Goal: Complete application form

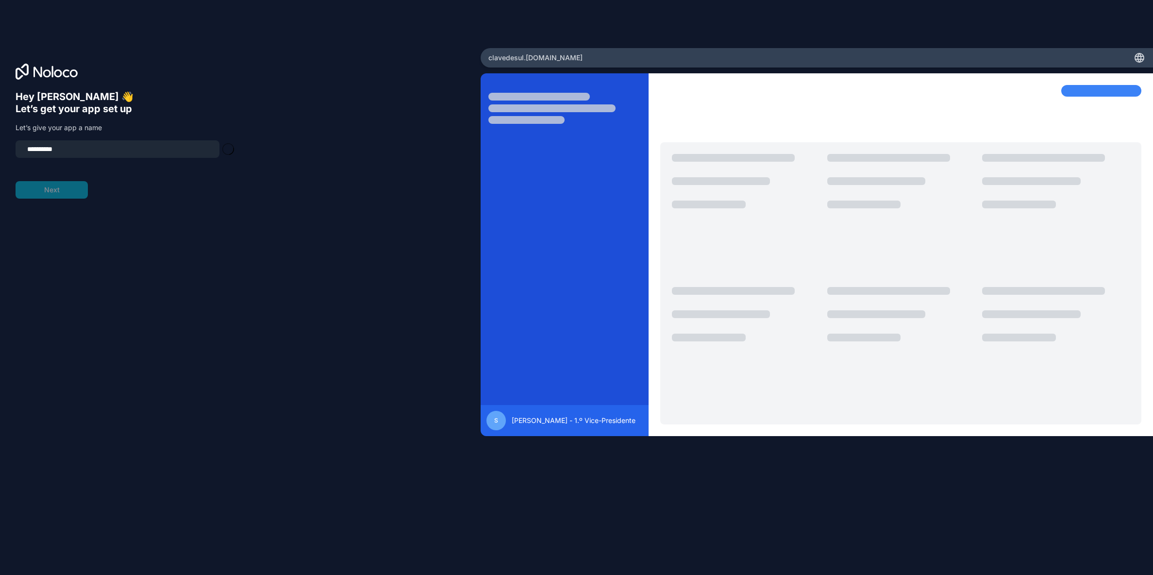
type input "**********"
click at [51, 191] on button "Next" at bounding box center [52, 189] width 72 height 17
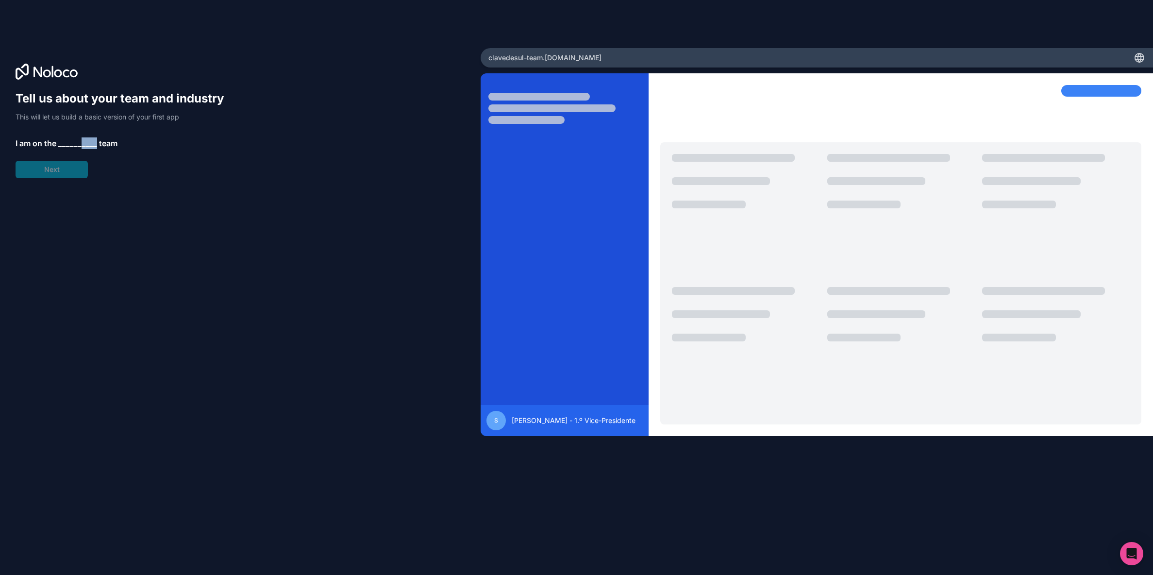
click at [81, 143] on span "__________" at bounding box center [77, 143] width 39 height 12
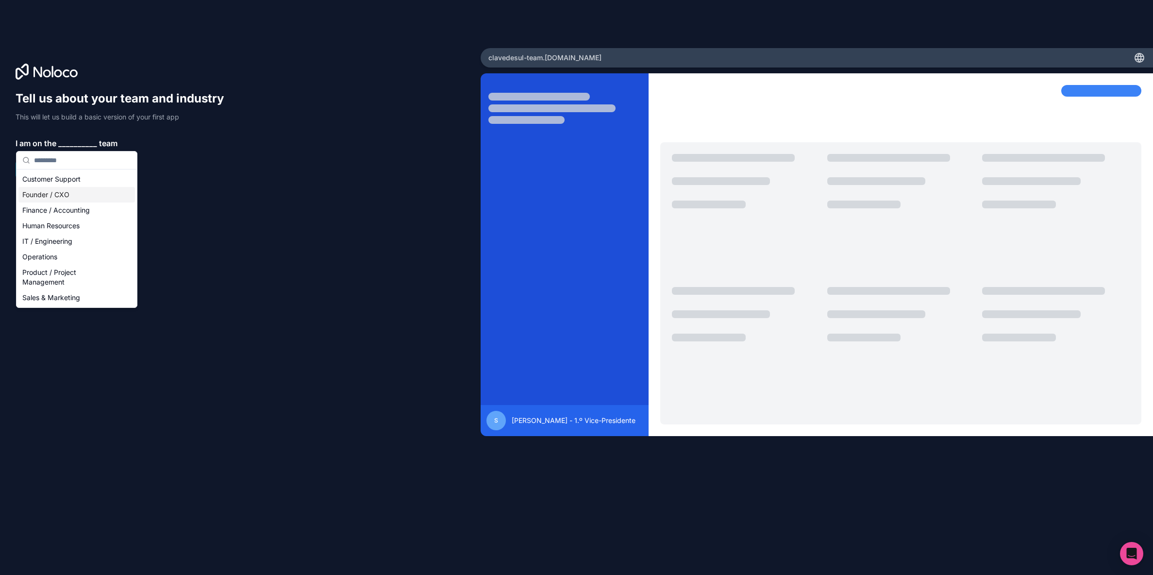
click at [59, 191] on div "Founder / CXO" at bounding box center [76, 195] width 116 height 16
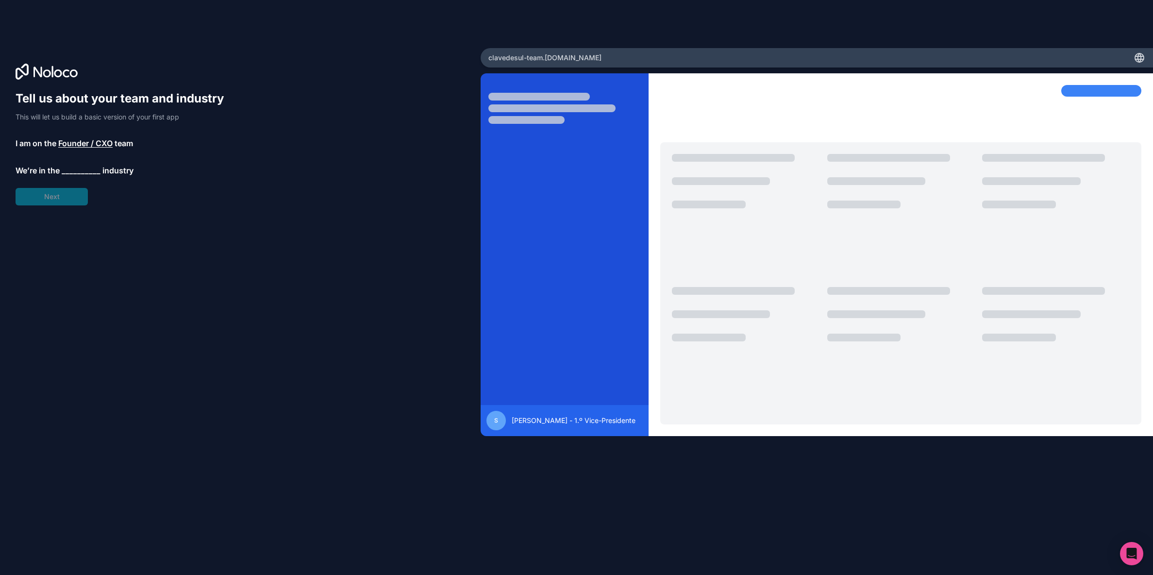
click at [76, 176] on div "Tell us about your team and industry This will let us build a basic version of …" at bounding box center [124, 148] width 217 height 115
click at [77, 172] on span "__________" at bounding box center [81, 171] width 39 height 12
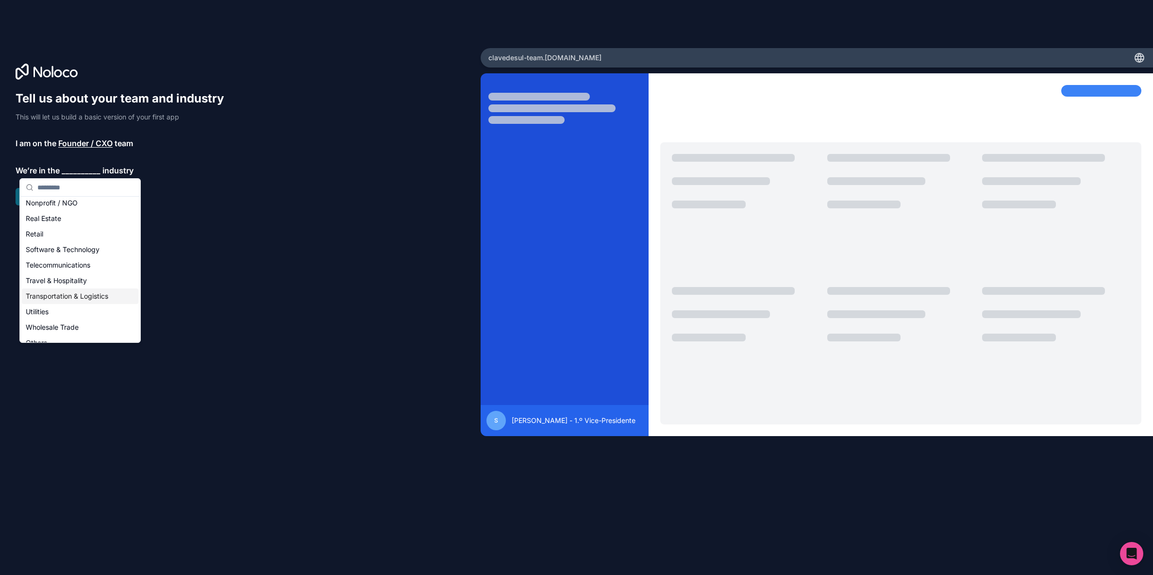
scroll to position [200, 0]
click at [50, 328] on div "Others" at bounding box center [80, 333] width 116 height 16
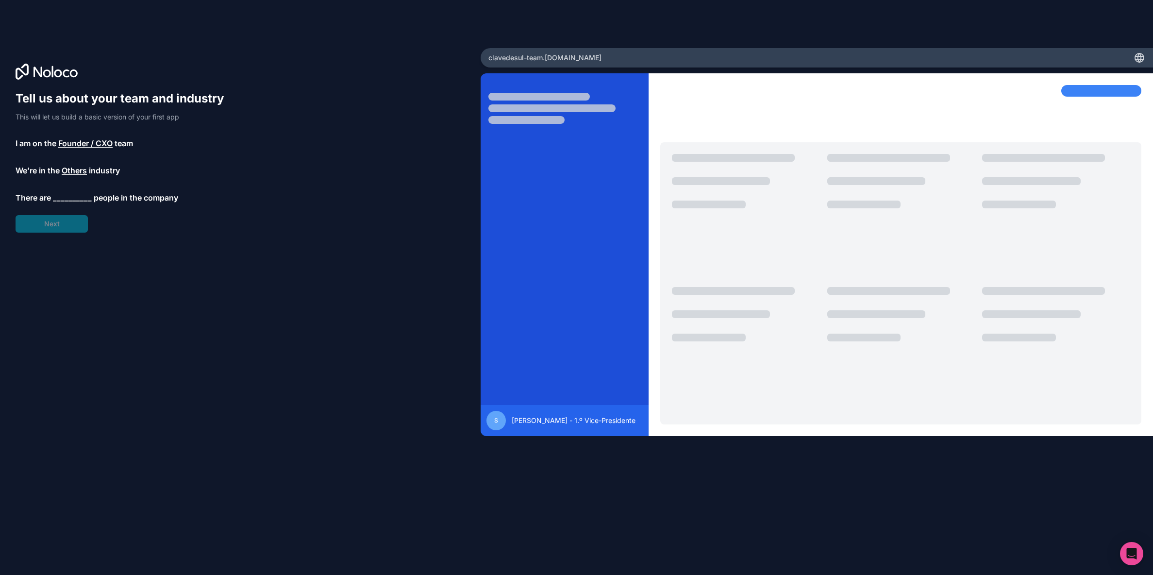
click at [63, 199] on span "__________" at bounding box center [72, 198] width 39 height 12
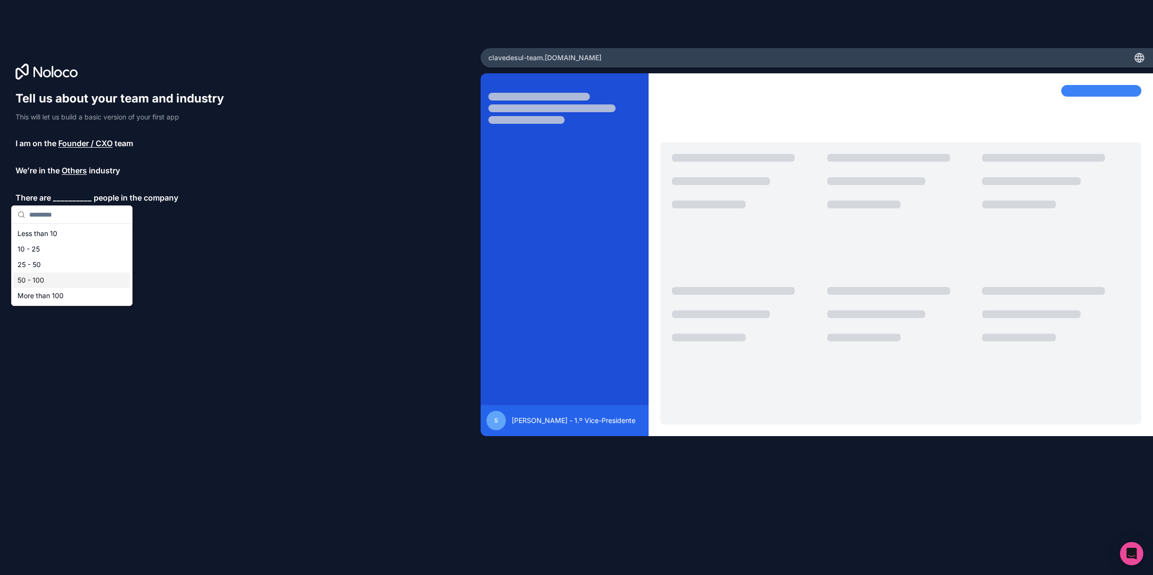
click at [55, 280] on div "50 - 100" at bounding box center [72, 280] width 116 height 16
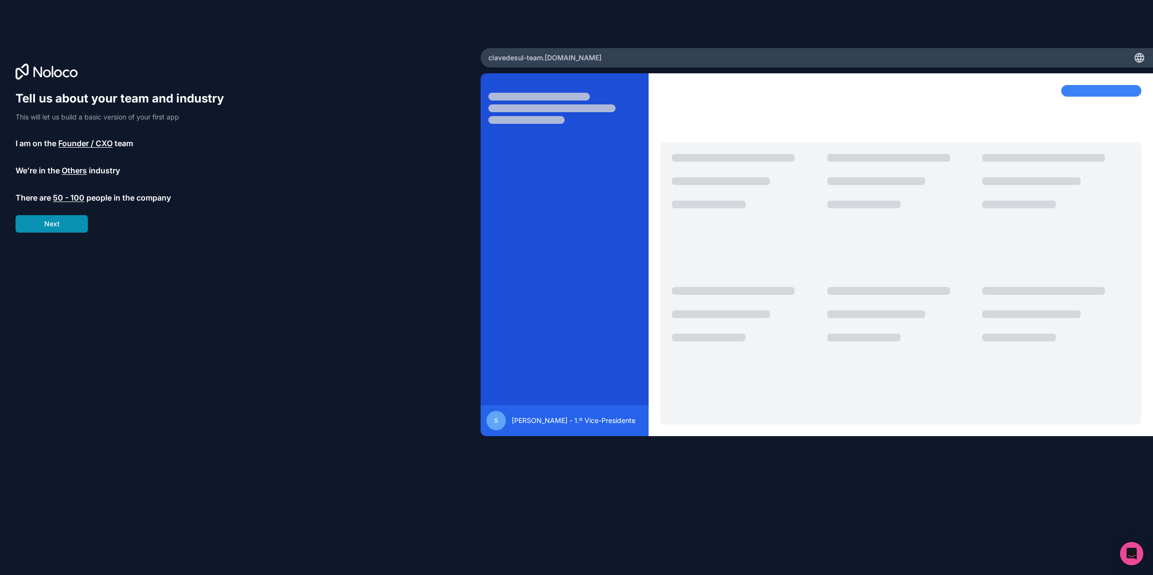
click at [68, 222] on button "Next" at bounding box center [52, 223] width 72 height 17
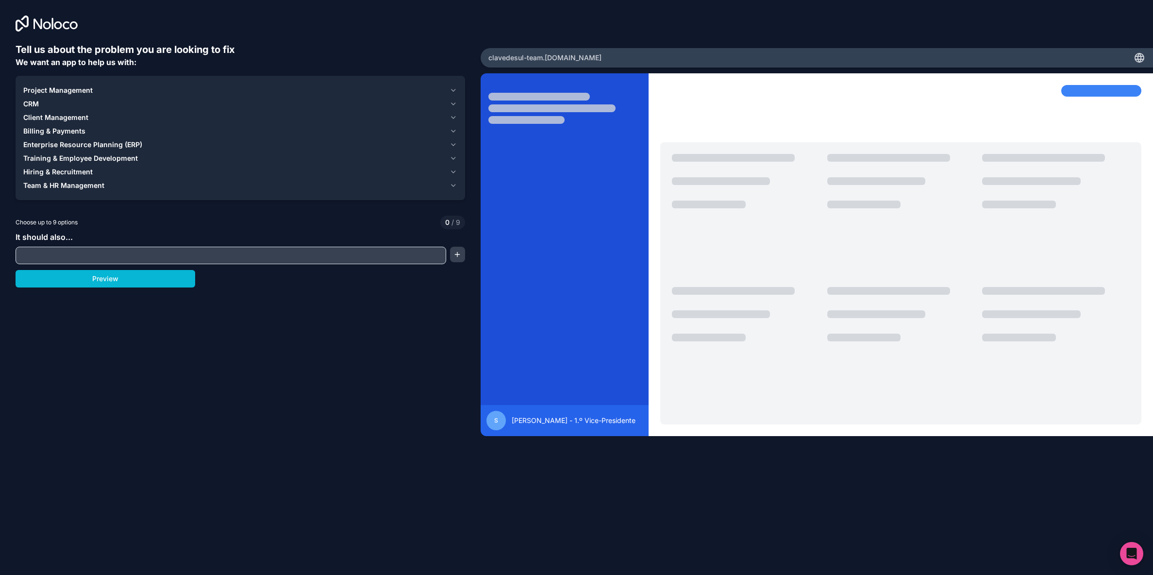
click at [455, 90] on icon "button" at bounding box center [453, 90] width 8 height 8
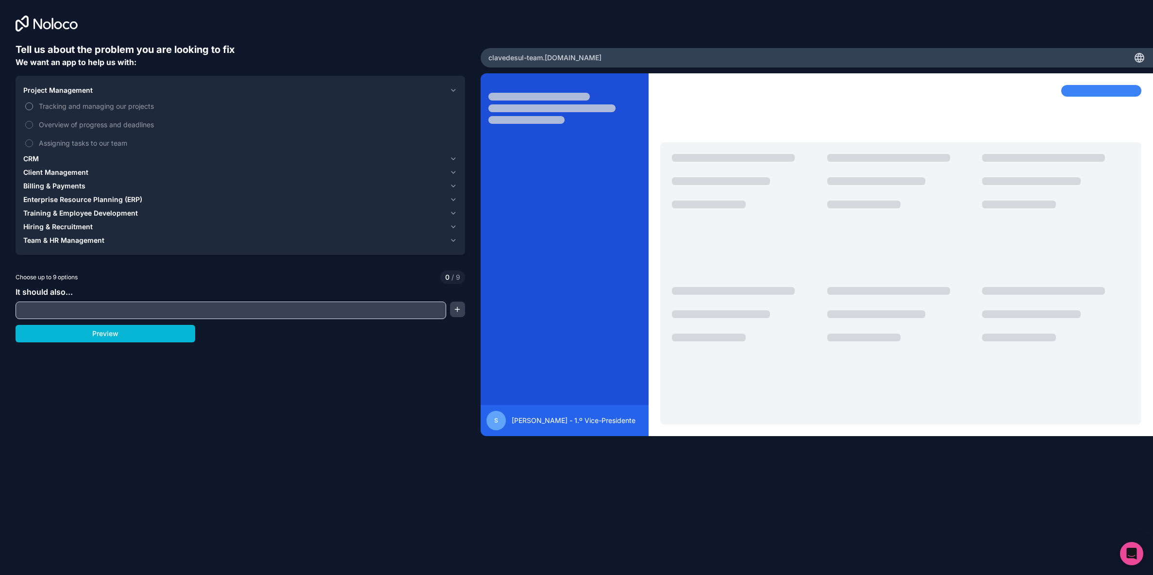
click at [120, 104] on span "Tracking and managing our projects" at bounding box center [247, 106] width 416 height 10
click at [33, 104] on button "Tracking and managing our projects" at bounding box center [29, 106] width 8 height 8
click at [145, 124] on span "Overview of progress and deadlines" at bounding box center [247, 124] width 416 height 10
click at [33, 124] on button "Overview of progress and deadlines" at bounding box center [29, 125] width 8 height 8
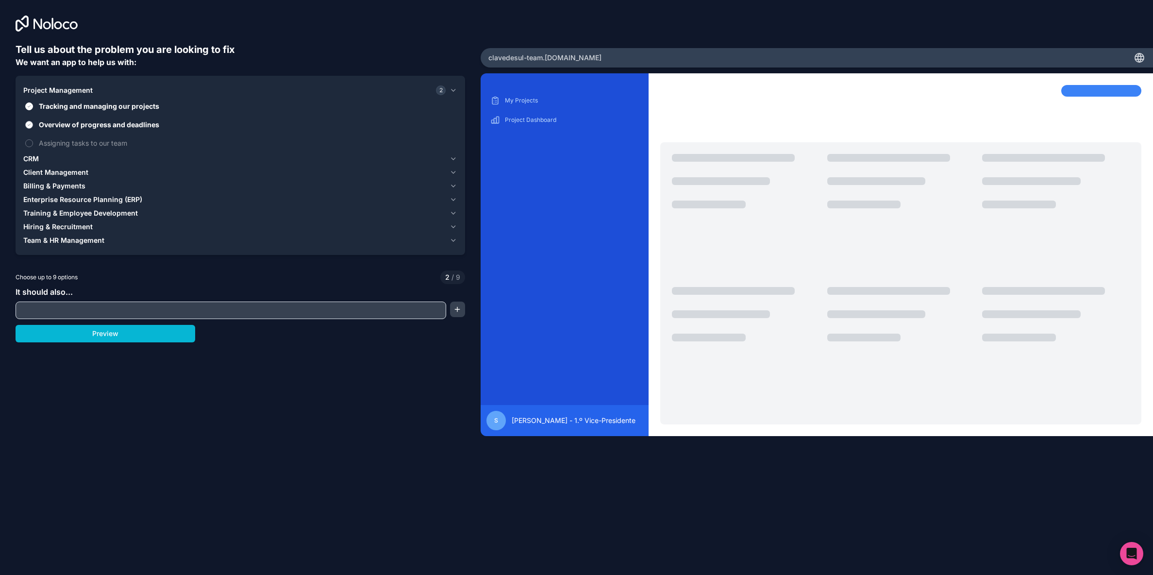
click at [145, 124] on span "Overview of progress and deadlines" at bounding box center [247, 124] width 416 height 10
click at [33, 124] on button "Overview of progress and deadlines" at bounding box center [29, 125] width 8 height 8
click at [110, 143] on span "Assigning tasks to our team" at bounding box center [247, 143] width 416 height 10
click at [33, 143] on button "Assigning tasks to our team" at bounding box center [29, 143] width 8 height 8
click at [128, 121] on span "Overview of progress and deadlines" at bounding box center [247, 124] width 416 height 10
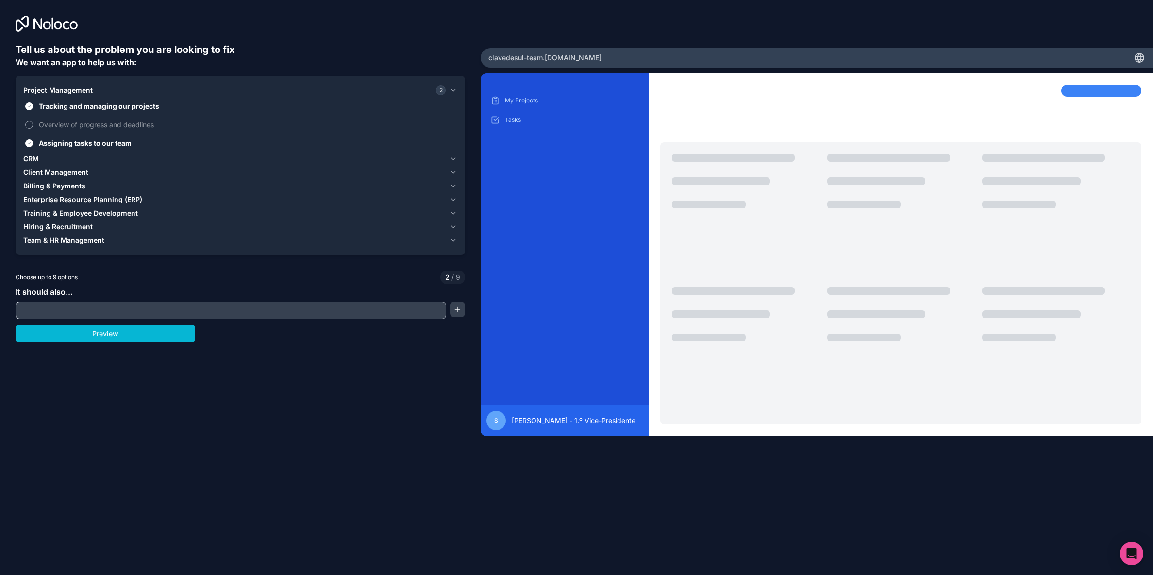
click at [33, 121] on button "Overview of progress and deadlines" at bounding box center [29, 125] width 8 height 8
click at [453, 157] on icon "button" at bounding box center [453, 159] width 8 height 8
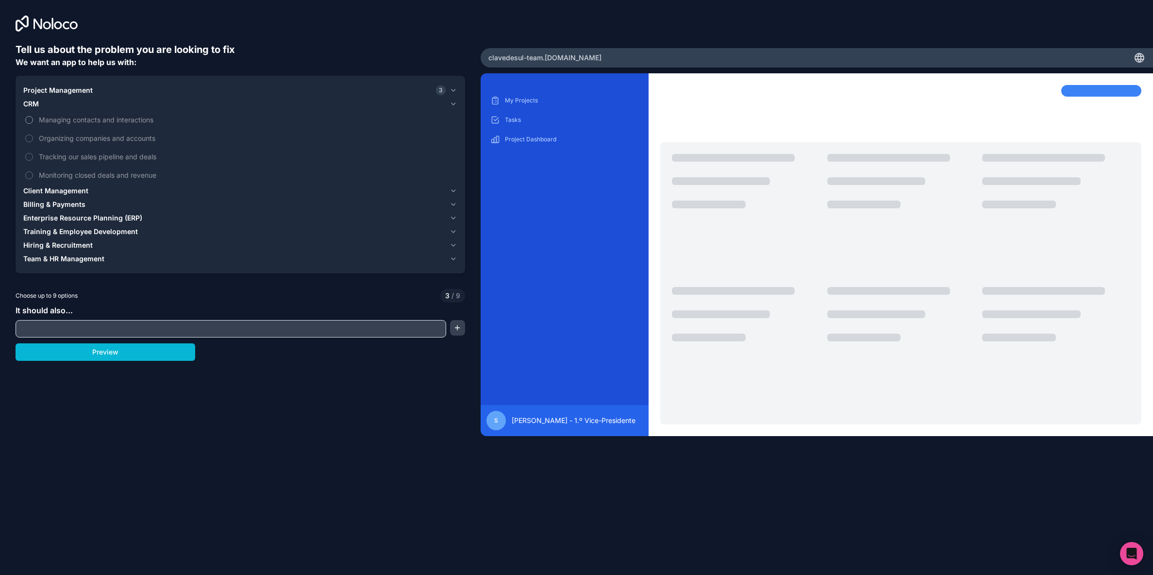
click at [123, 118] on span "Managing contacts and interactions" at bounding box center [247, 120] width 416 height 10
click at [33, 118] on button "Managing contacts and interactions" at bounding box center [29, 120] width 8 height 8
click at [125, 175] on span "Monitoring closed deals and revenue" at bounding box center [247, 175] width 416 height 10
click at [33, 175] on button "Monitoring closed deals and revenue" at bounding box center [29, 175] width 8 height 8
click at [449, 103] on icon "button" at bounding box center [453, 104] width 8 height 8
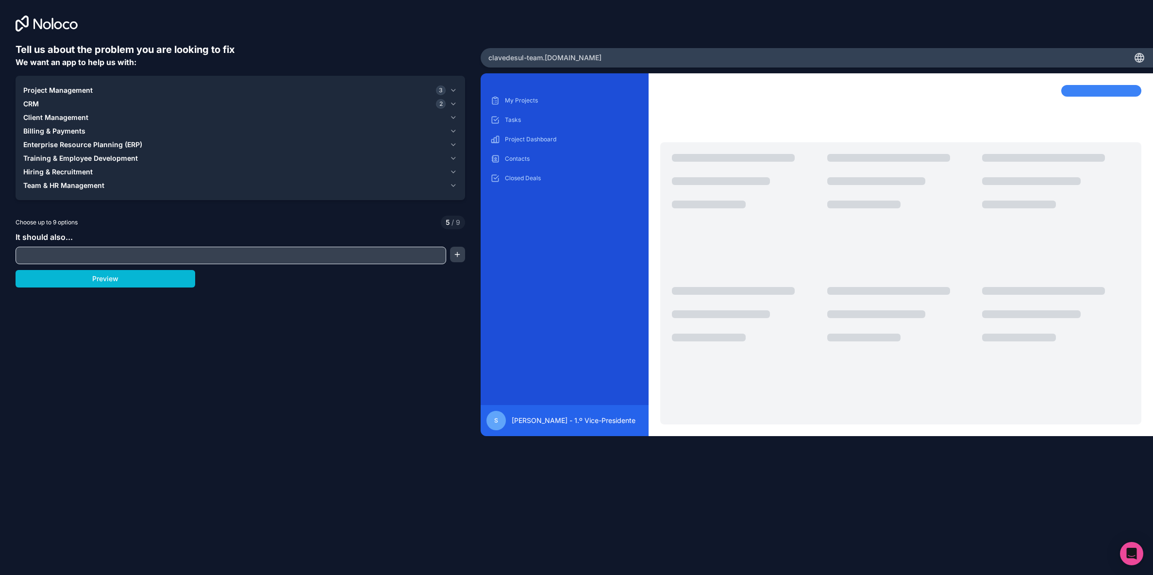
click at [58, 116] on span "Client Management" at bounding box center [55, 118] width 65 height 10
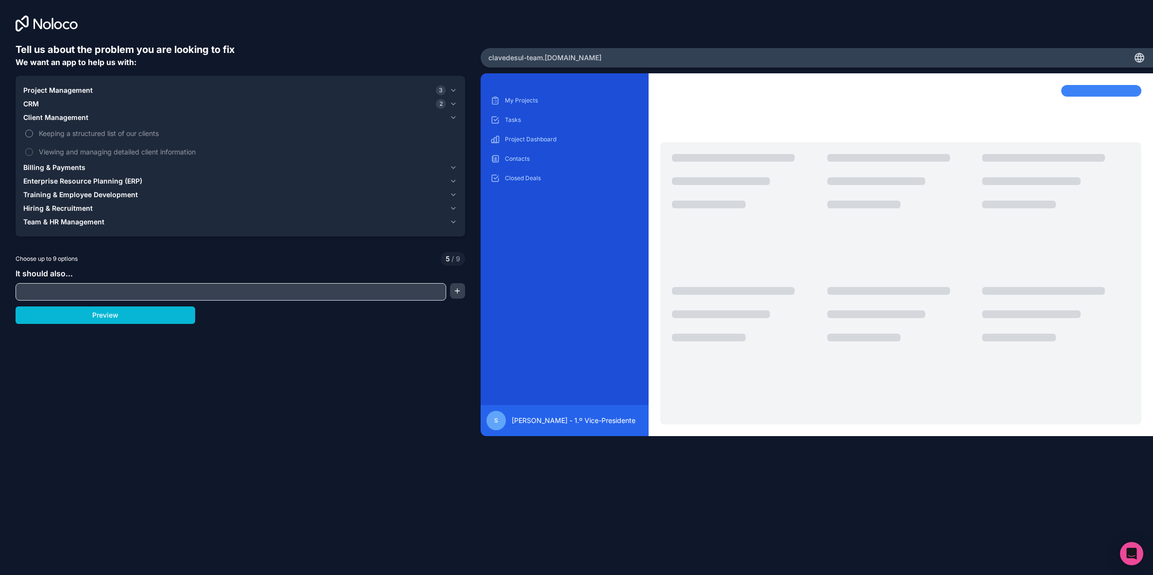
click at [140, 132] on span "Keeping a structured list of our clients" at bounding box center [247, 133] width 416 height 10
click at [33, 132] on button "Keeping a structured list of our clients" at bounding box center [29, 134] width 8 height 8
click at [451, 116] on icon "button" at bounding box center [453, 118] width 8 height 8
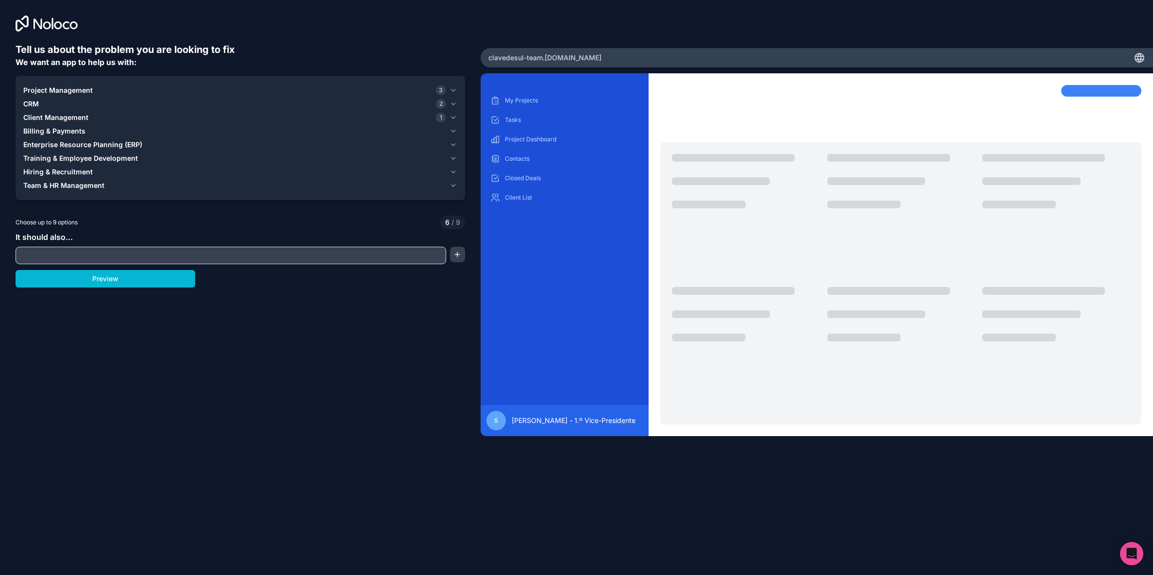
click at [73, 130] on span "Billing & Payments" at bounding box center [54, 131] width 62 height 10
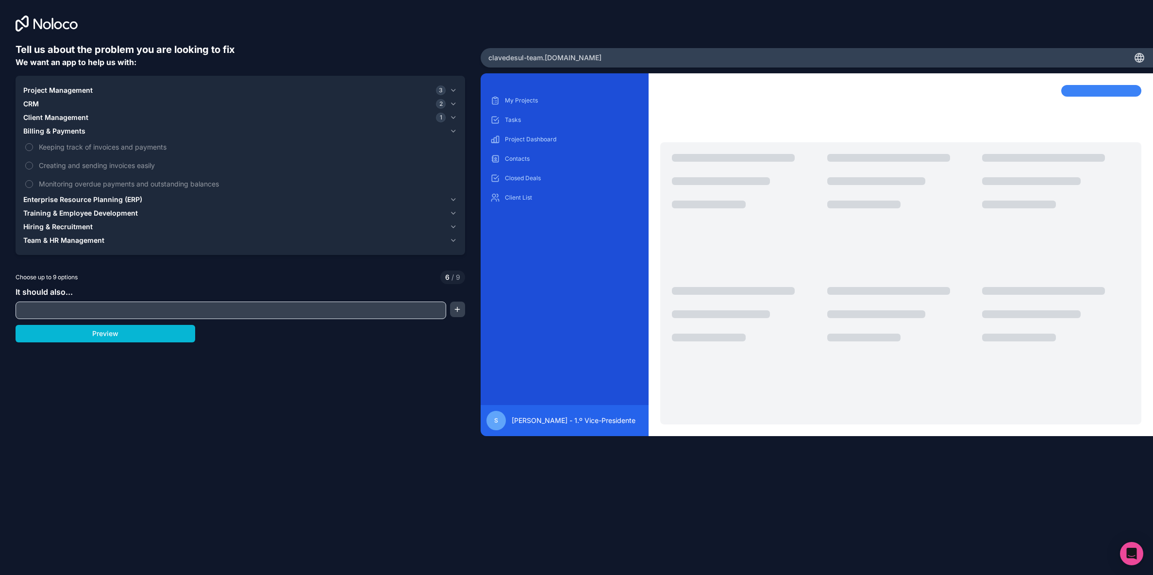
click at [74, 130] on span "Billing & Payments" at bounding box center [54, 131] width 62 height 10
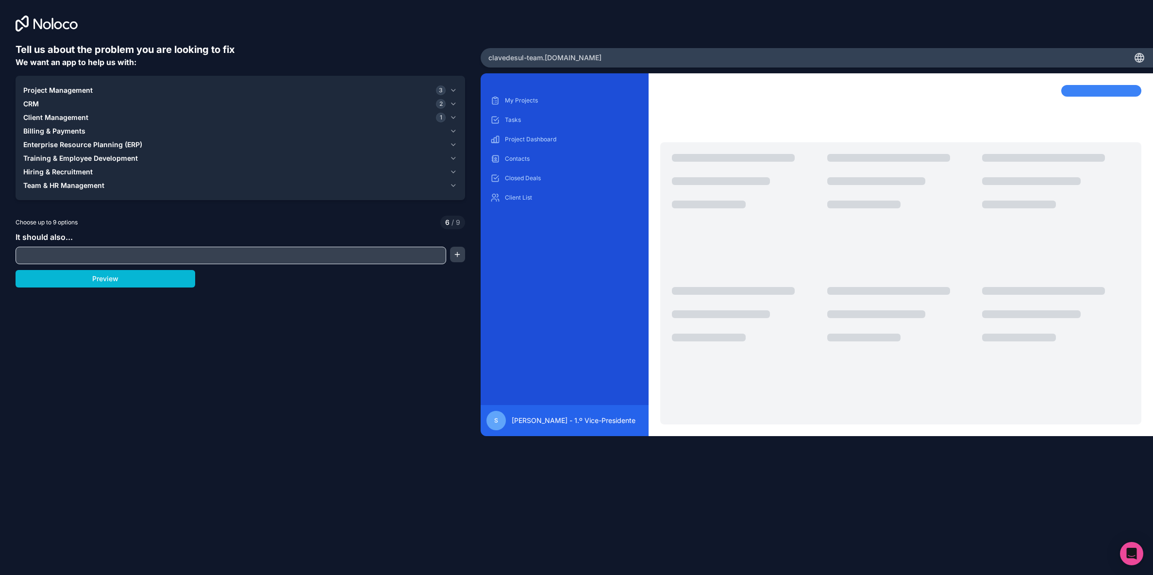
click at [74, 143] on span "Enterprise Resource Planning (ERP)" at bounding box center [82, 145] width 119 height 10
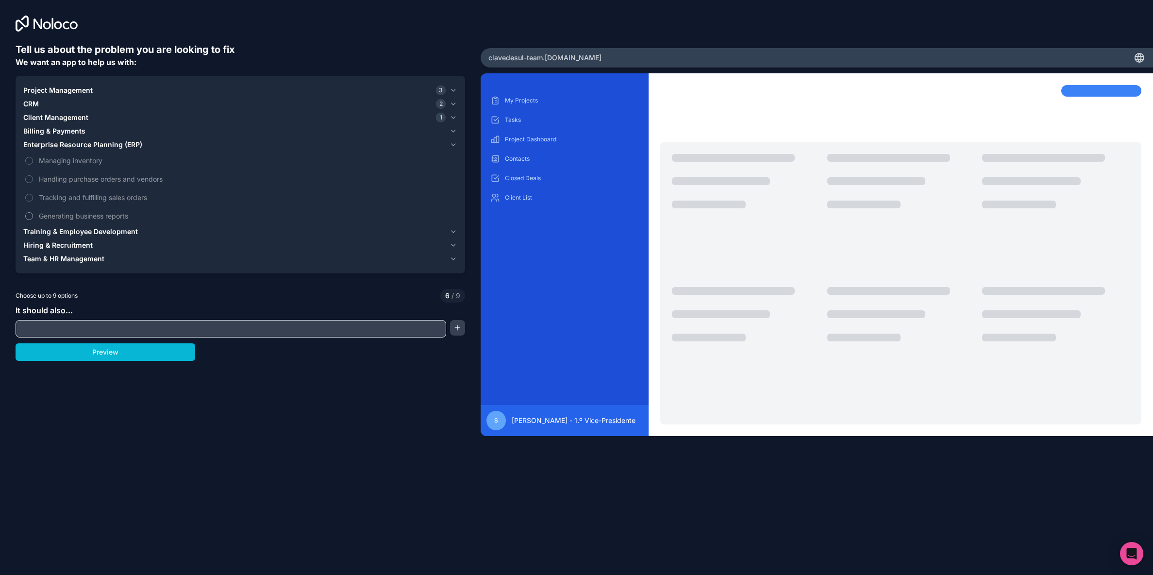
click at [101, 215] on span "Generating business reports" at bounding box center [247, 216] width 416 height 10
click at [33, 215] on button "Generating business reports" at bounding box center [29, 216] width 8 height 8
click at [102, 214] on span "Generating business reports" at bounding box center [247, 216] width 416 height 10
click at [33, 214] on button "Generating business reports" at bounding box center [29, 216] width 8 height 8
click at [82, 161] on span "Managing inventory" at bounding box center [247, 160] width 416 height 10
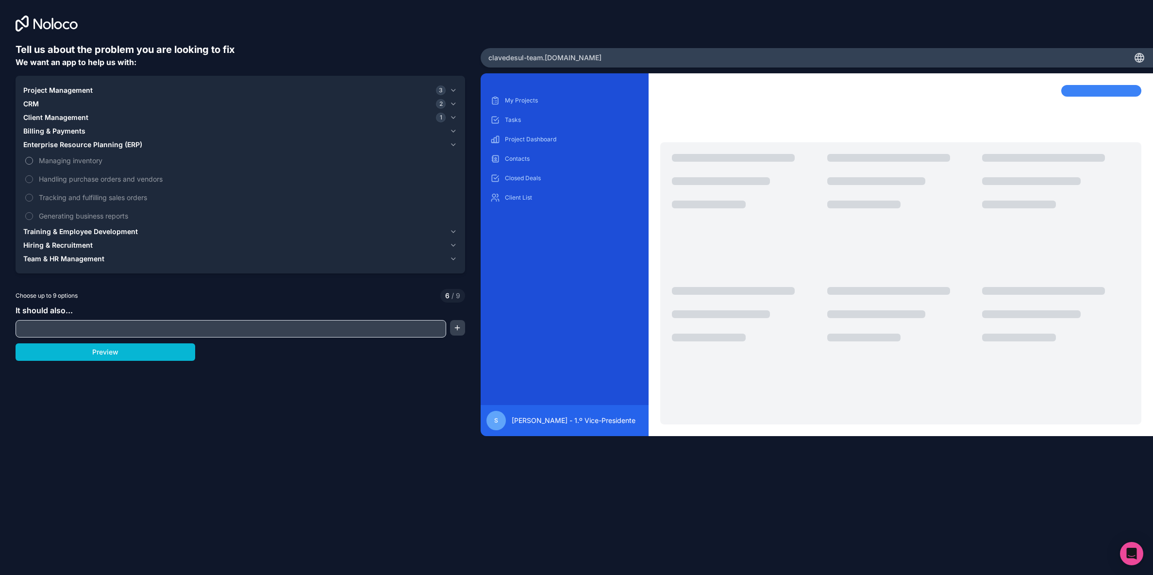
click at [33, 161] on button "Managing inventory" at bounding box center [29, 161] width 8 height 8
click at [81, 161] on span "Managing inventory" at bounding box center [247, 160] width 416 height 10
click at [33, 161] on button "Managing inventory" at bounding box center [29, 161] width 8 height 8
click at [95, 233] on span "Training & Employee Development" at bounding box center [80, 232] width 115 height 10
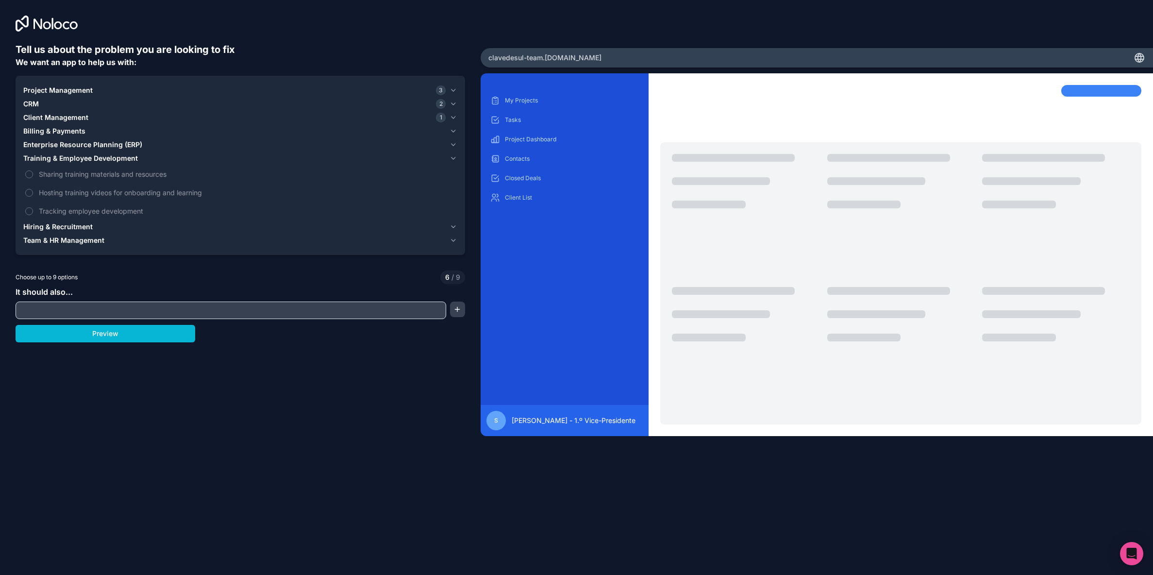
click at [83, 147] on span "Enterprise Resource Planning (ERP)" at bounding box center [82, 145] width 119 height 10
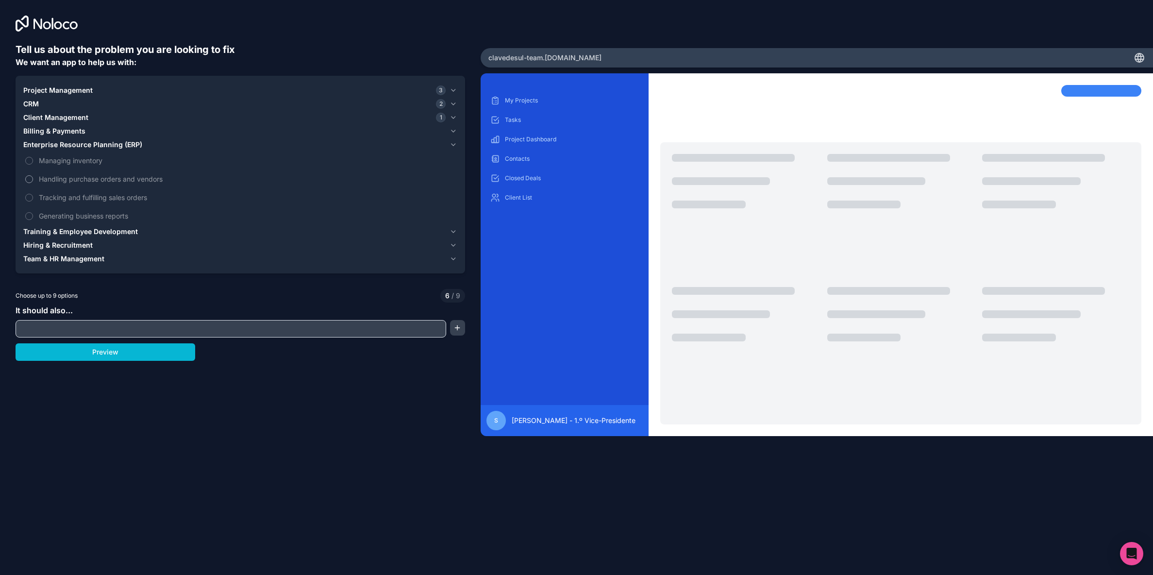
click at [80, 178] on span "Handling purchase orders and vendors" at bounding box center [247, 179] width 416 height 10
click at [33, 178] on button "Handling purchase orders and vendors" at bounding box center [29, 179] width 8 height 8
click at [86, 214] on span "Generating business reports" at bounding box center [247, 216] width 416 height 10
click at [33, 214] on button "Generating business reports" at bounding box center [29, 216] width 8 height 8
click at [53, 84] on button "Project Management 3" at bounding box center [240, 90] width 434 height 14
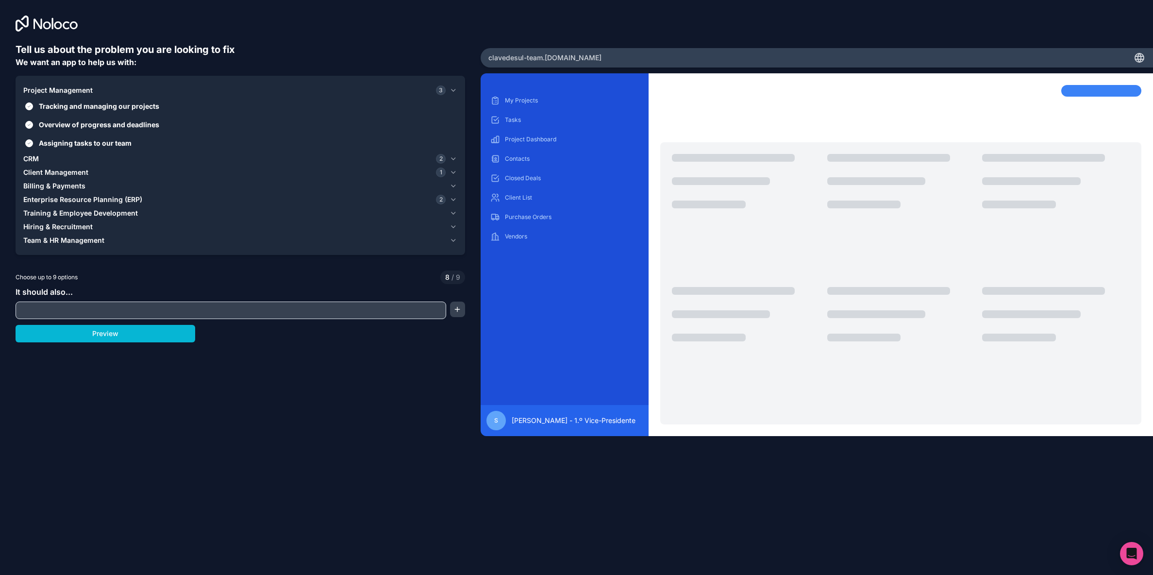
click at [54, 87] on span "Project Management" at bounding box center [57, 90] width 69 height 10
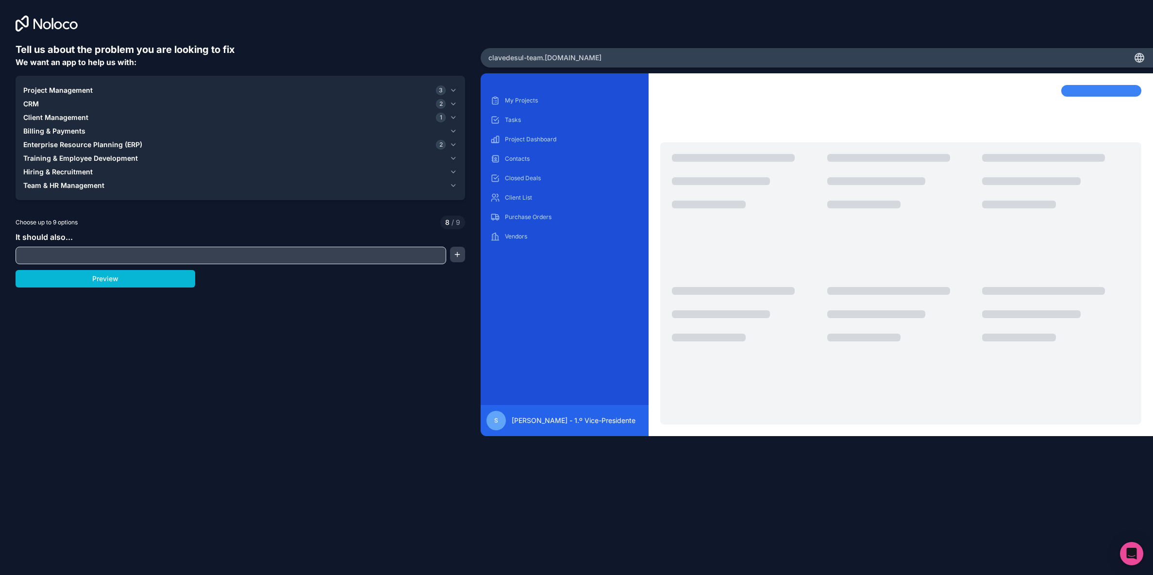
click at [455, 89] on icon "button" at bounding box center [453, 90] width 8 height 8
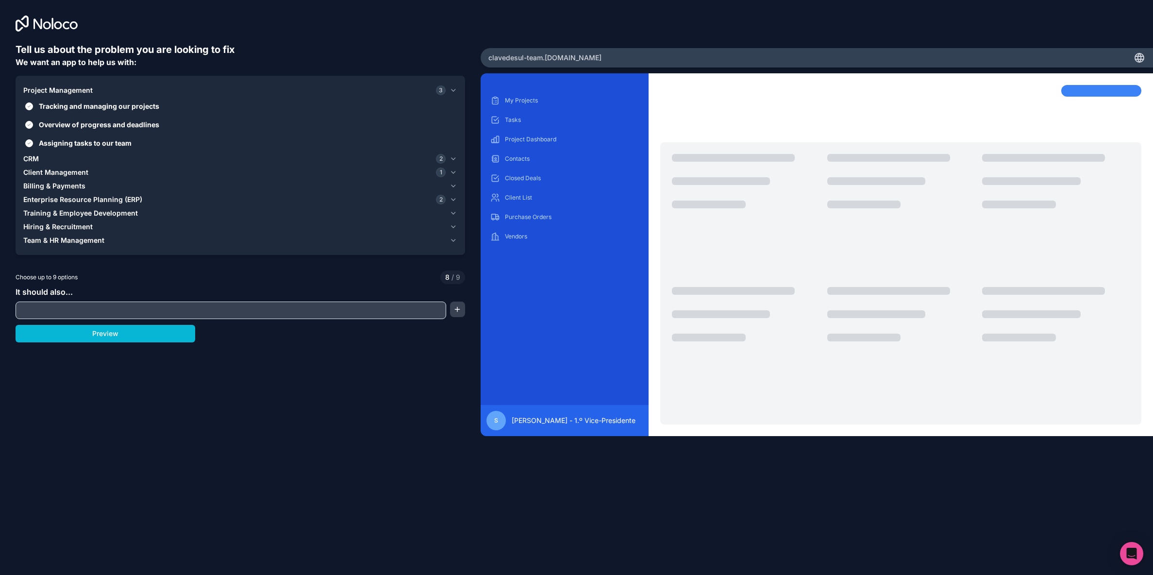
click at [456, 159] on icon "button" at bounding box center [453, 159] width 8 height 8
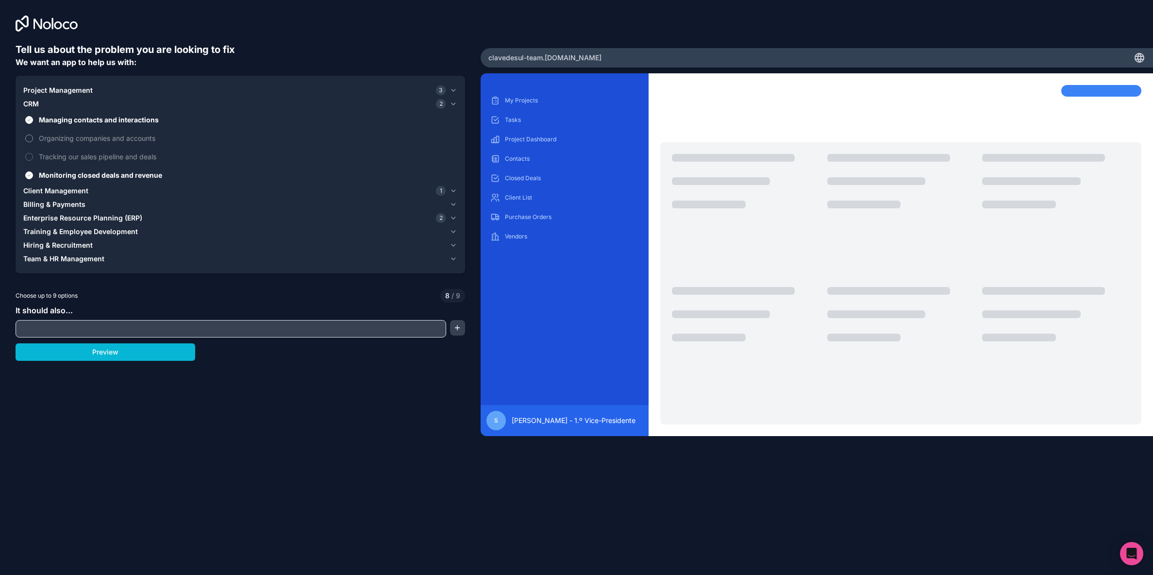
click at [76, 137] on span "Organizing companies and accounts" at bounding box center [247, 138] width 416 height 10
click at [33, 137] on button "Organizing companies and accounts" at bounding box center [29, 138] width 8 height 8
click at [113, 353] on button "Preview" at bounding box center [106, 351] width 180 height 17
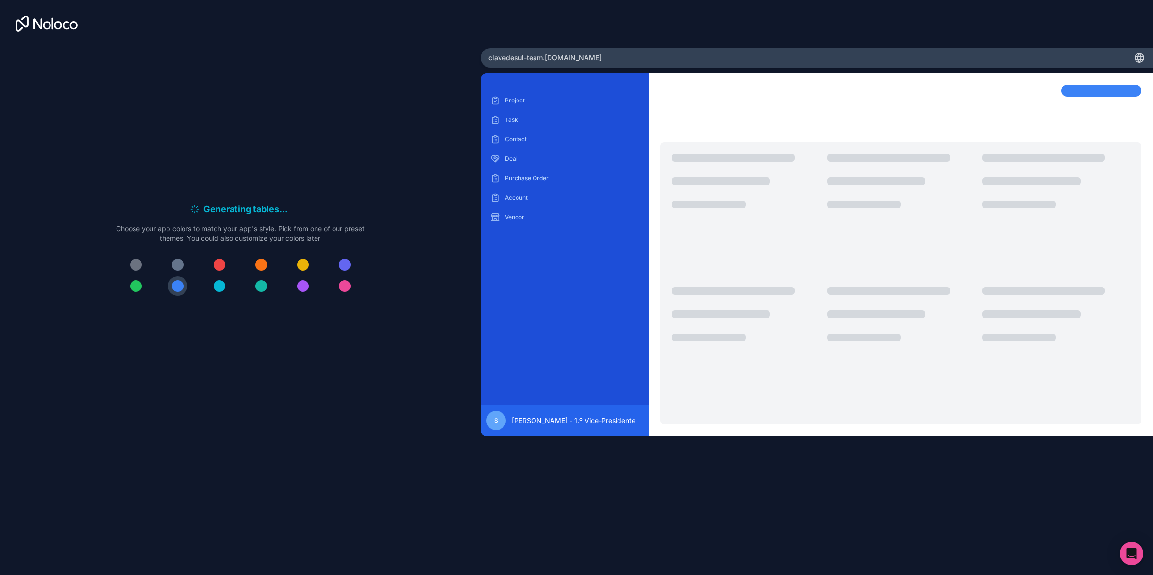
click at [345, 286] on div at bounding box center [345, 286] width 12 height 12
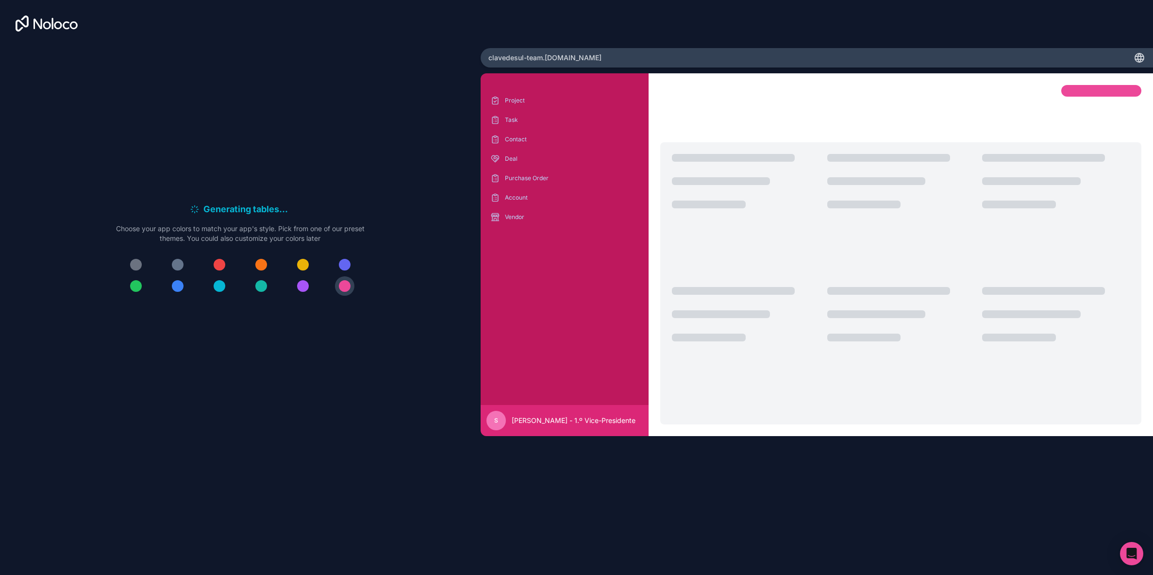
drag, startPoint x: 264, startPoint y: 263, endPoint x: 293, endPoint y: 299, distance: 46.2
click at [264, 265] on div at bounding box center [261, 265] width 12 height 12
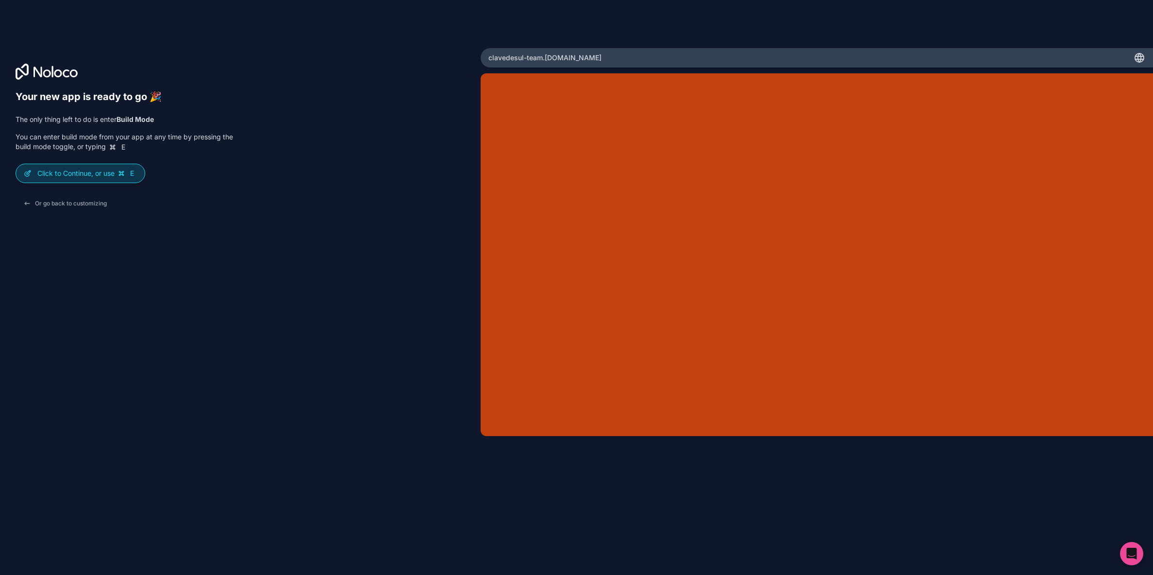
click at [120, 176] on icon at bounding box center [121, 173] width 8 height 8
